Goal: Find specific page/section: Find specific page/section

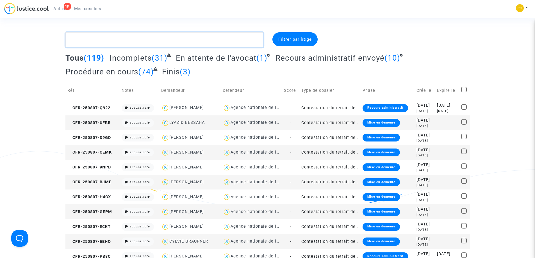
click at [127, 39] on textarea at bounding box center [164, 39] width 198 height 15
paste textarea "DJAFFRI"
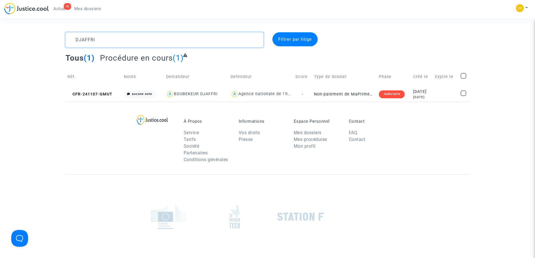
type textarea "DJAFFRI"
